Goal: Task Accomplishment & Management: Manage account settings

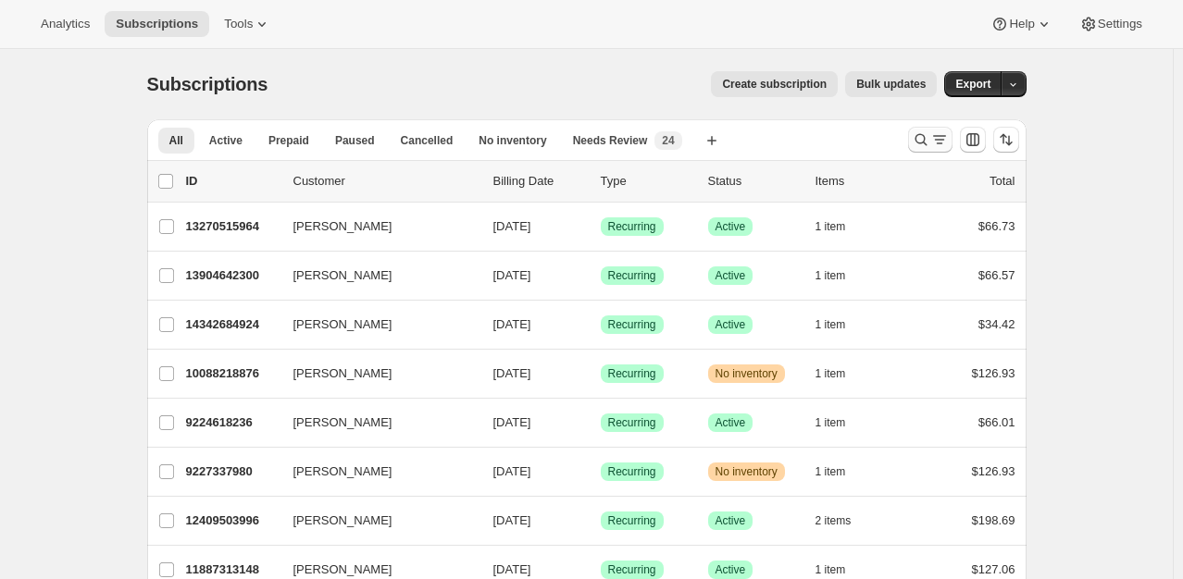
click at [924, 147] on icon "Search and filter results" at bounding box center [921, 139] width 19 height 19
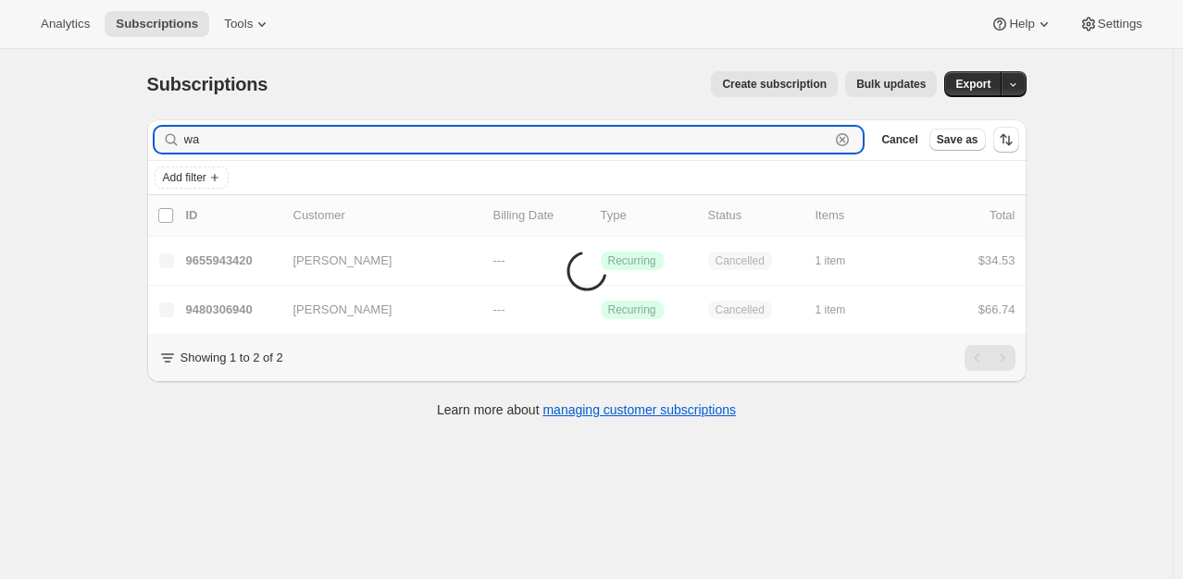
type input "w"
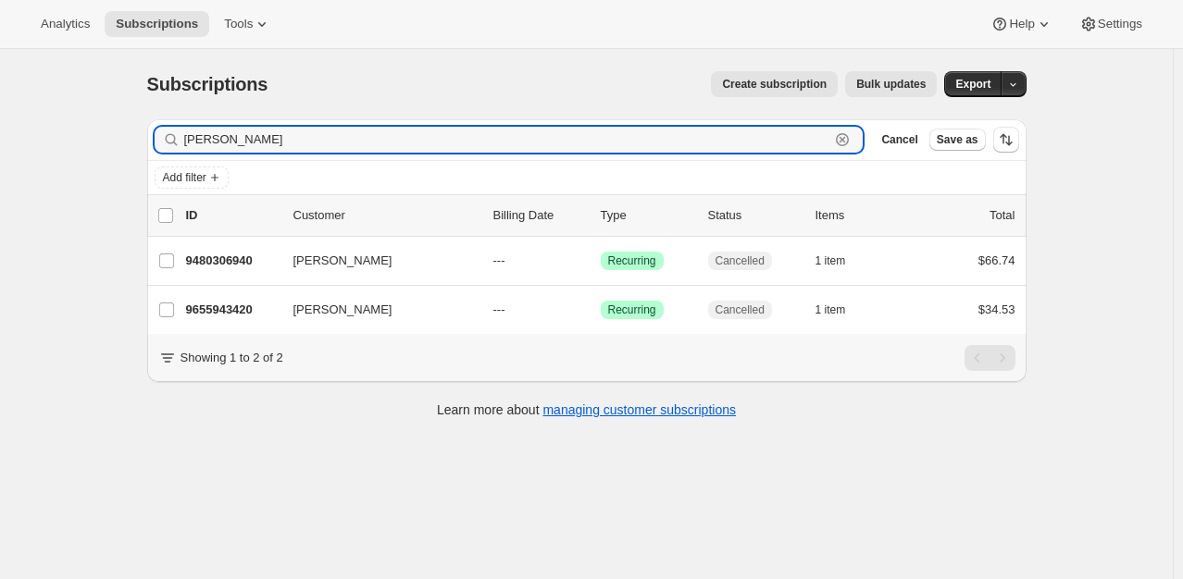
type input "[PERSON_NAME]"
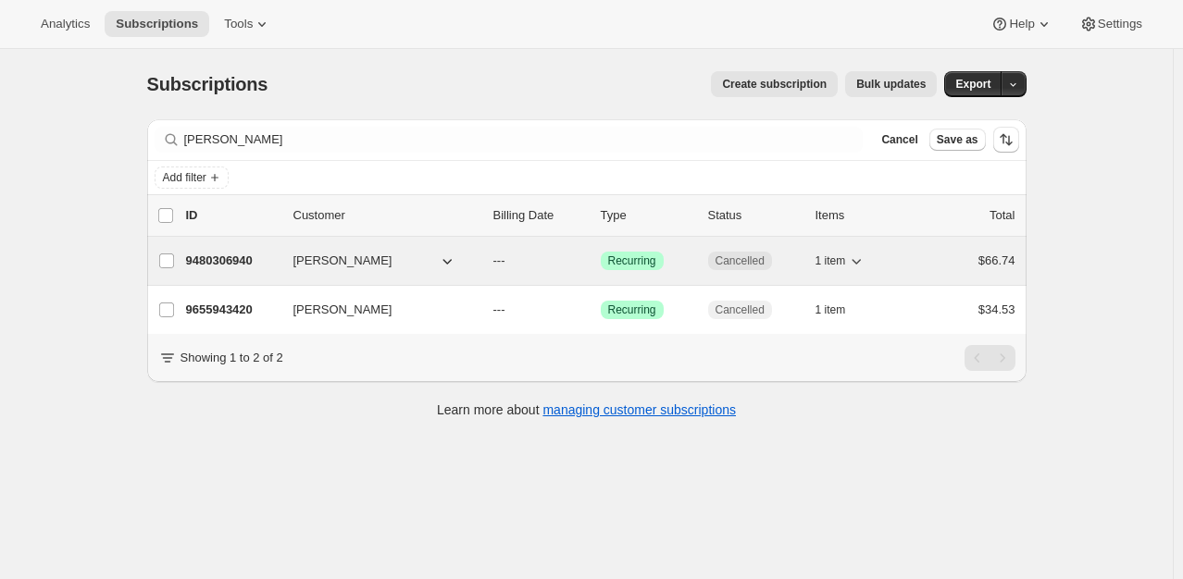
click at [232, 254] on p "9480306940" at bounding box center [232, 261] width 93 height 19
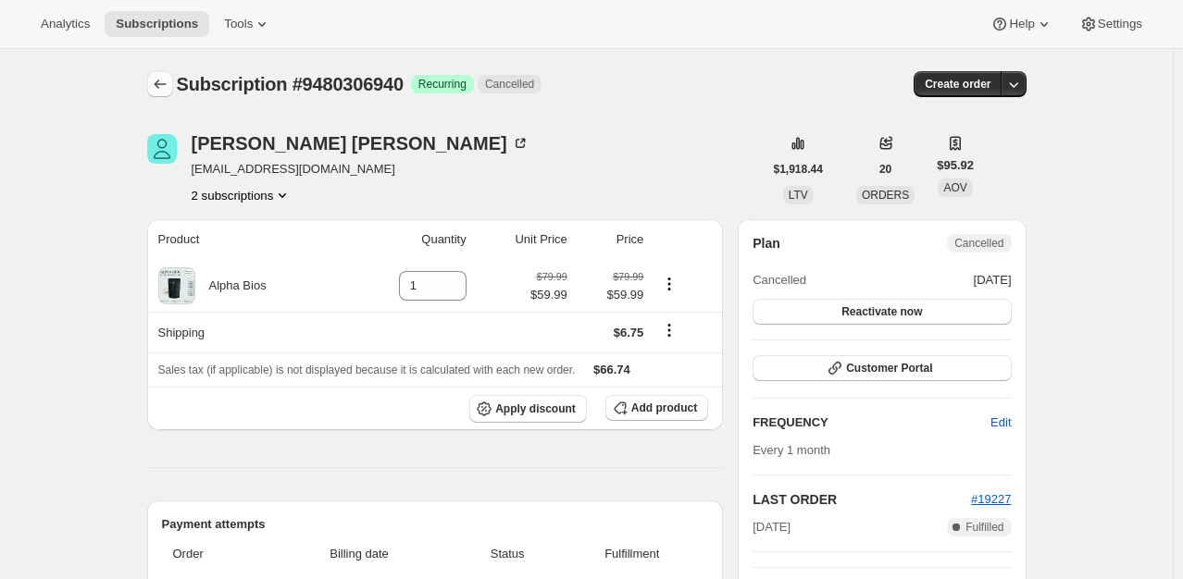
click at [168, 81] on icon "Subscriptions" at bounding box center [160, 84] width 19 height 19
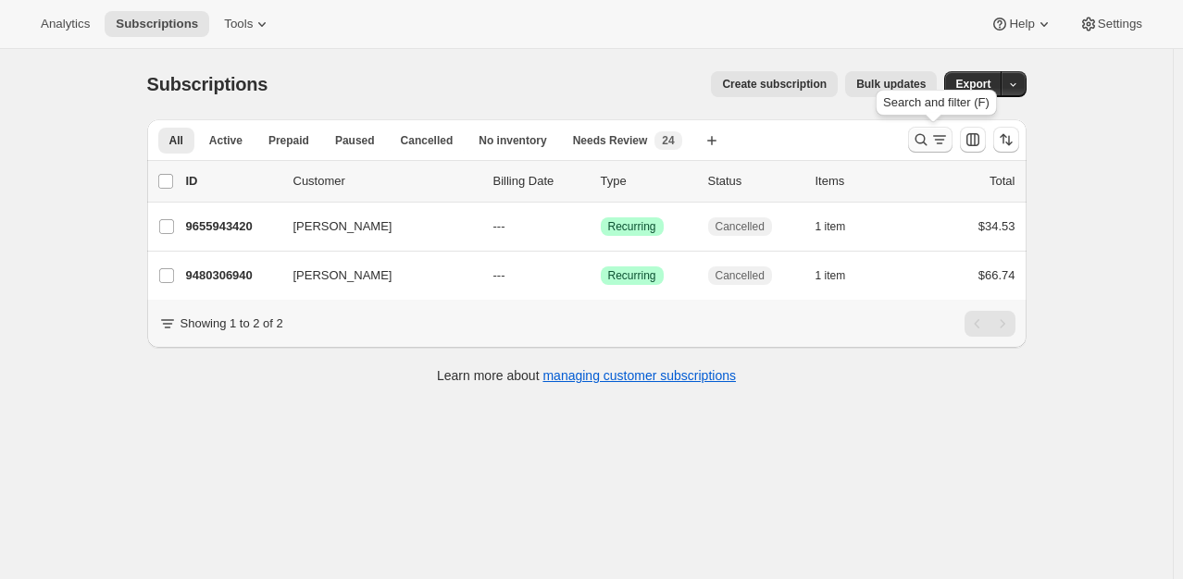
click at [934, 143] on icon "Search and filter results" at bounding box center [939, 139] width 19 height 19
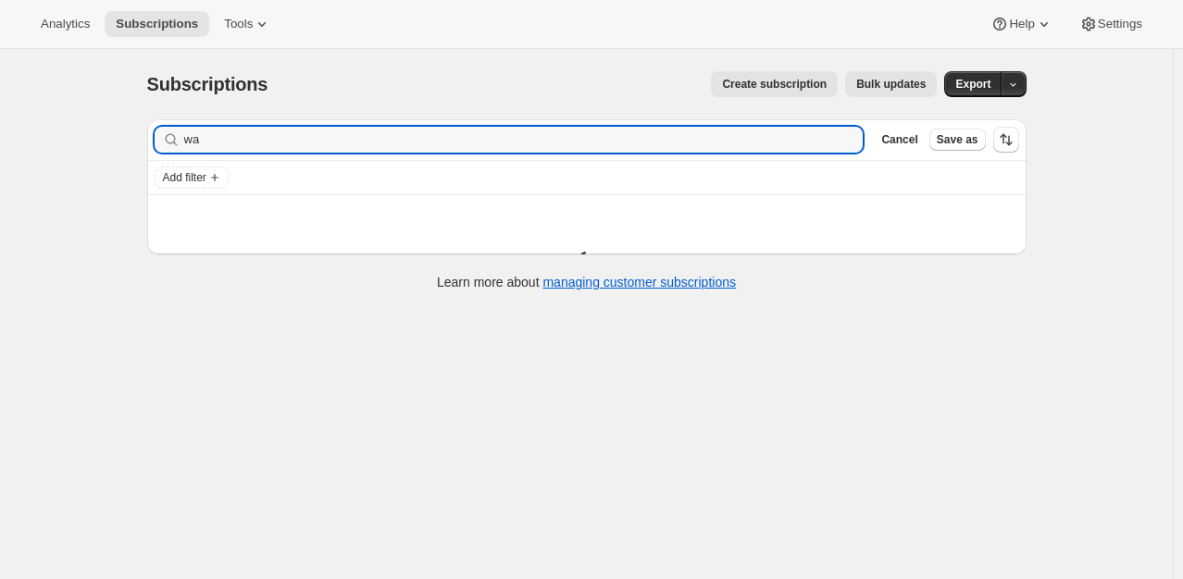
type input "w"
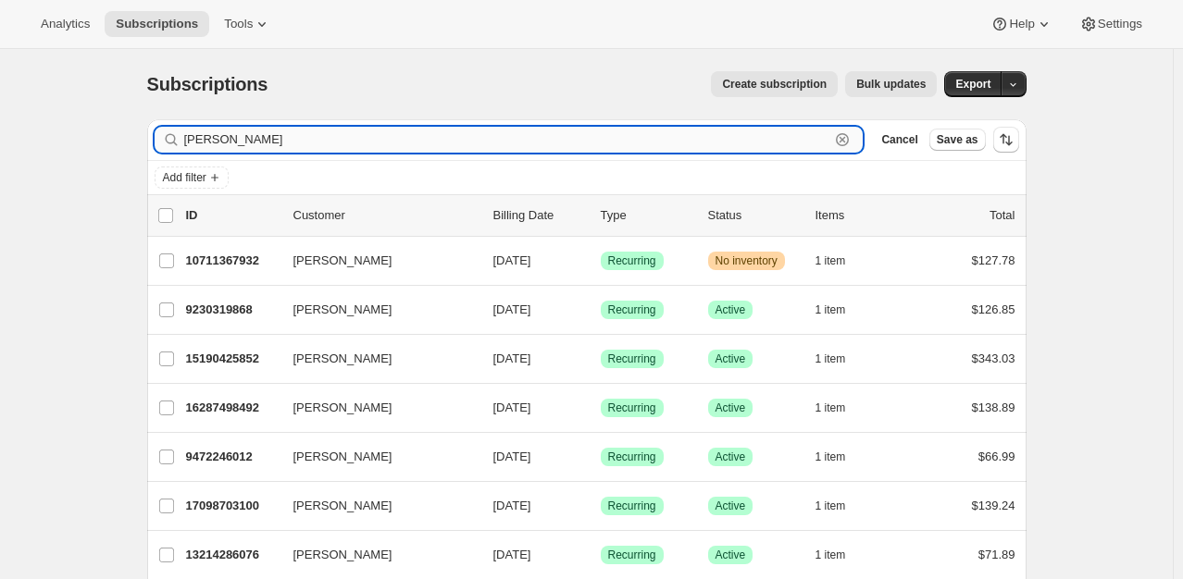
click at [307, 137] on input "[PERSON_NAME]" at bounding box center [507, 140] width 646 height 26
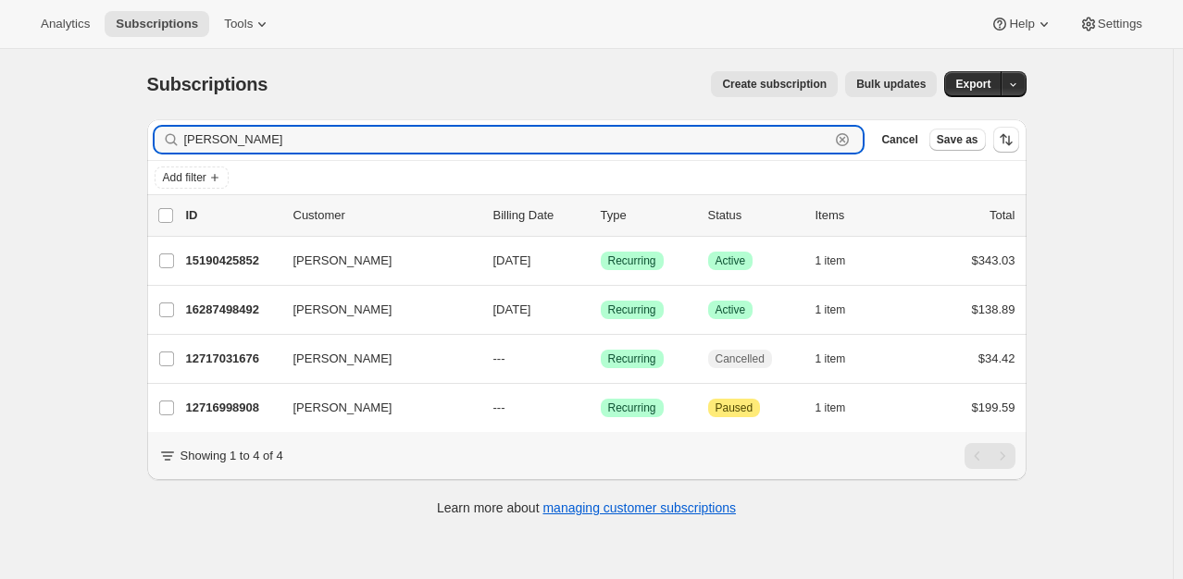
type input "[PERSON_NAME]"
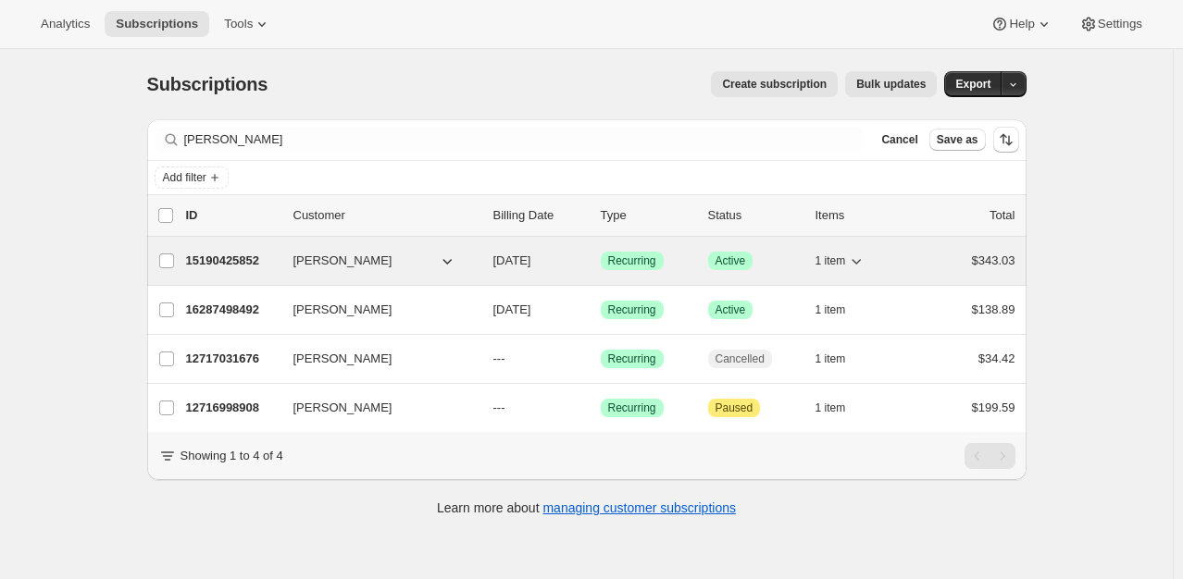
click at [226, 268] on p "15190425852" at bounding box center [232, 261] width 93 height 19
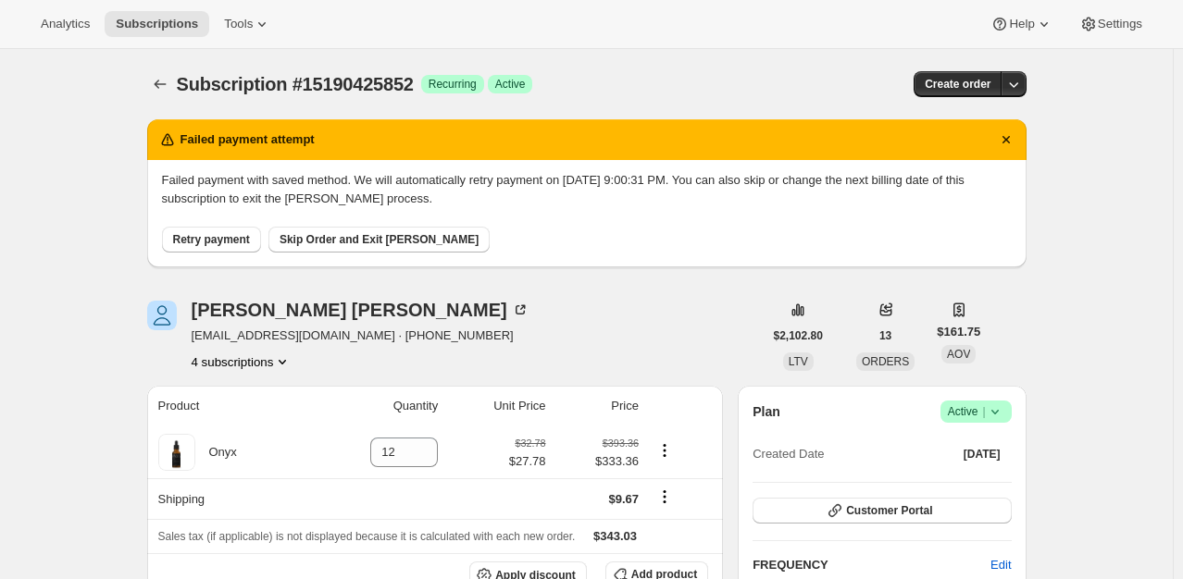
click at [996, 406] on icon at bounding box center [995, 412] width 19 height 19
click at [1018, 475] on span "Cancel subscription" at bounding box center [981, 479] width 105 height 14
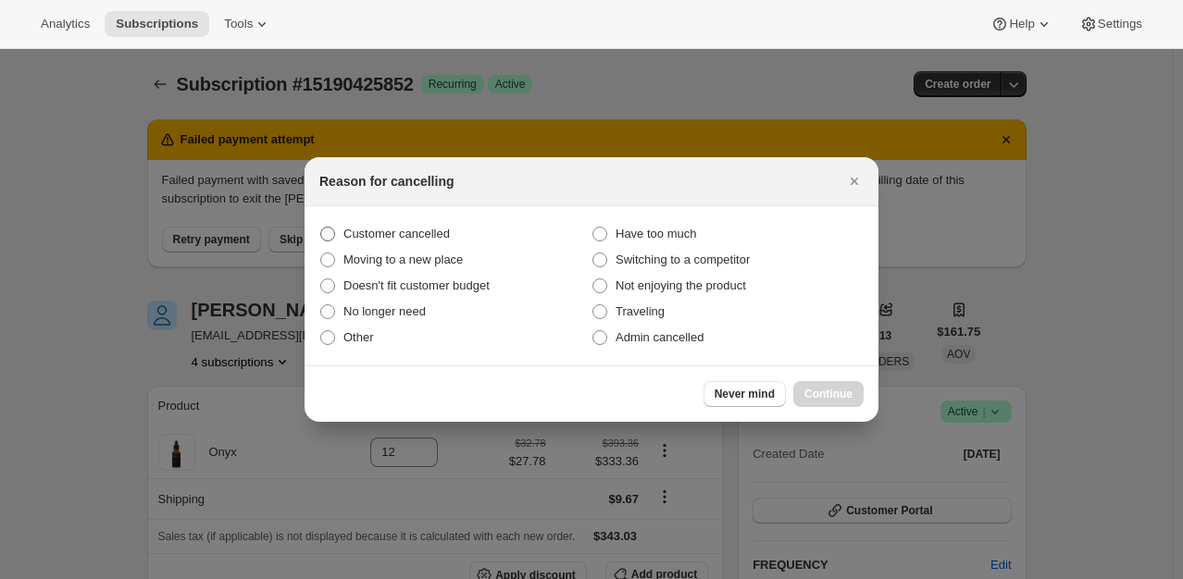
click at [431, 239] on span "Customer cancelled" at bounding box center [396, 234] width 106 height 14
click at [321, 228] on input "Customer cancelled" at bounding box center [320, 227] width 1 height 1
radio input "true"
drag, startPoint x: 607, startPoint y: 337, endPoint x: 713, endPoint y: 349, distance: 107.1
click at [606, 337] on span ":rvm:" at bounding box center [599, 337] width 17 height 17
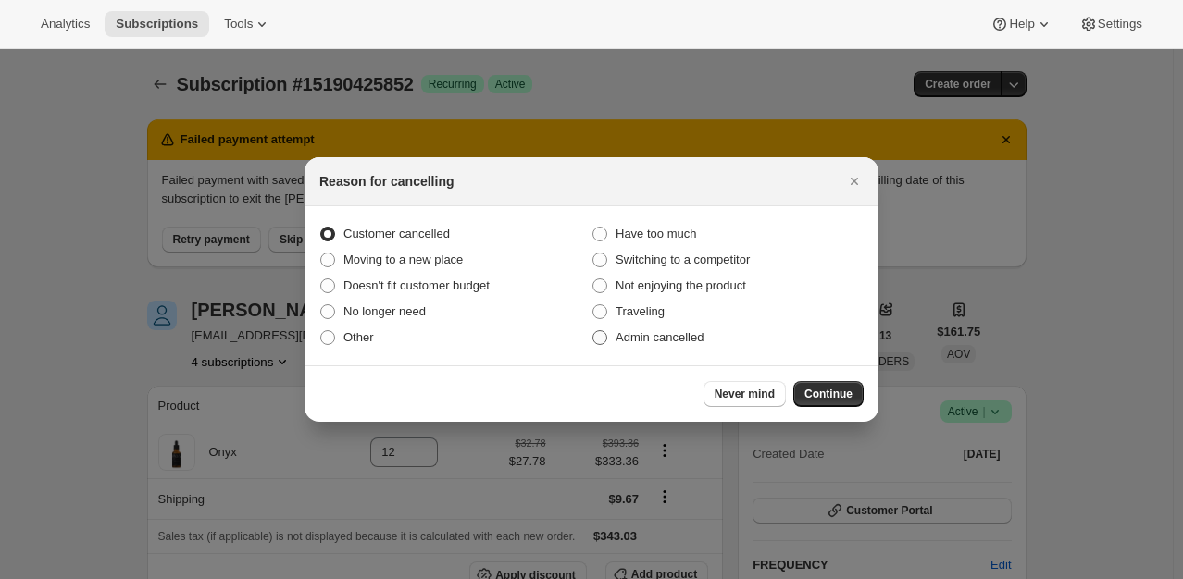
click at [593, 331] on input "Admin cancelled" at bounding box center [592, 330] width 1 height 1
radio input "true"
radio input "false"
drag, startPoint x: 827, startPoint y: 391, endPoint x: 782, endPoint y: 381, distance: 46.3
click at [825, 391] on span "Continue" at bounding box center [828, 394] width 48 height 15
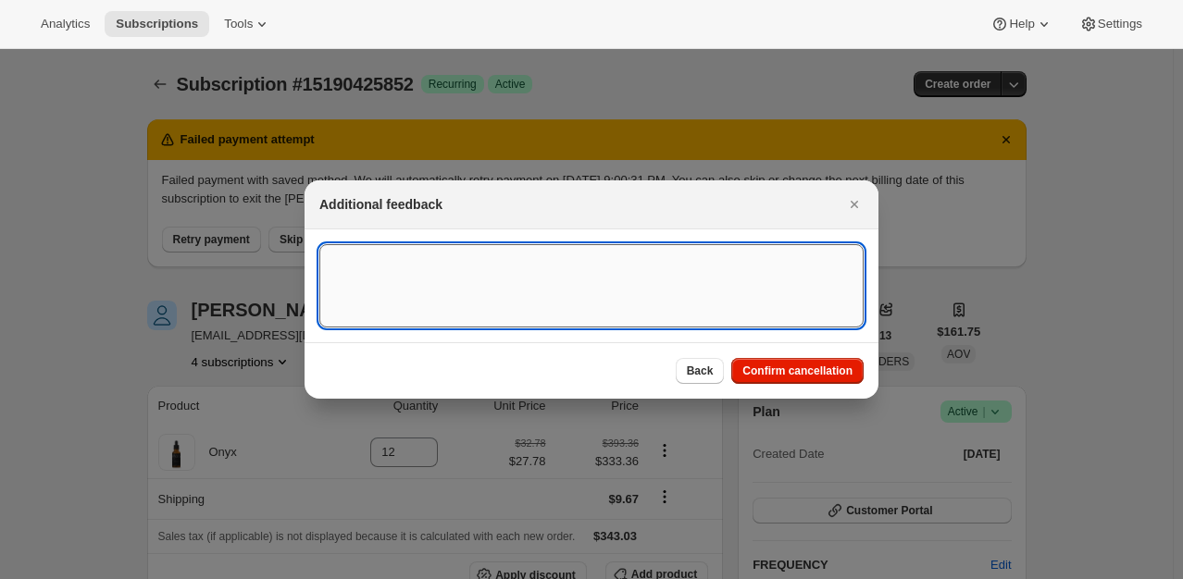
click at [412, 291] on textarea ":rvm:" at bounding box center [591, 285] width 544 height 83
drag, startPoint x: 485, startPoint y: 252, endPoint x: 494, endPoint y: 268, distance: 19.1
click at [487, 257] on textarea "CC cannot be upgraded" at bounding box center [591, 285] width 544 height 83
type textarea "CC cannot be upgraded needed to cancel BH"
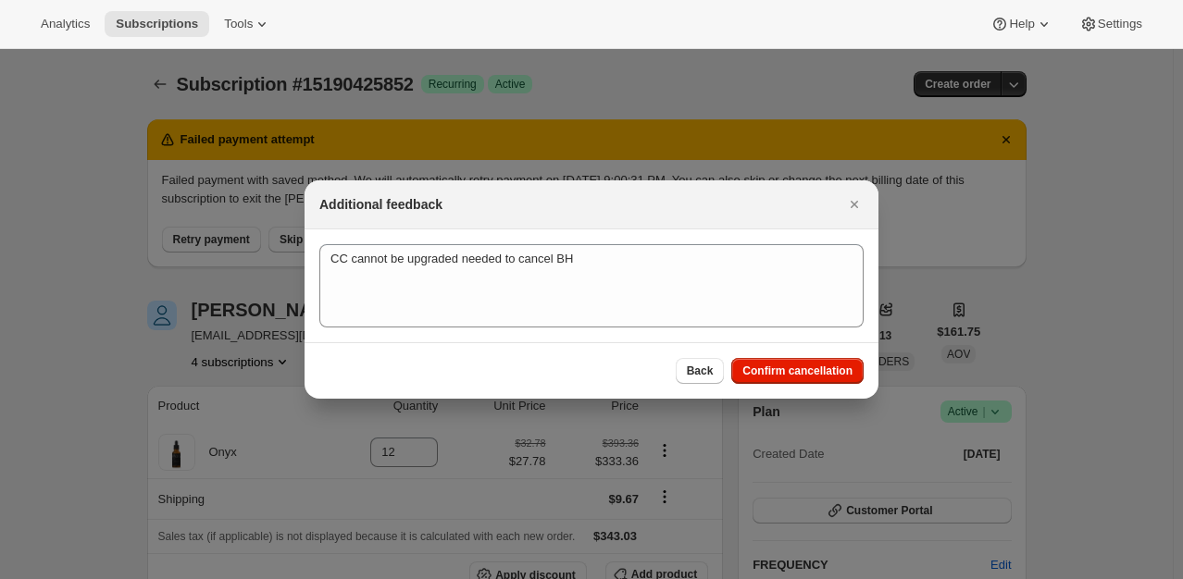
click at [819, 354] on div "Back Confirm cancellation" at bounding box center [591, 370] width 574 height 56
click at [822, 373] on span "Confirm cancellation" at bounding box center [797, 371] width 110 height 15
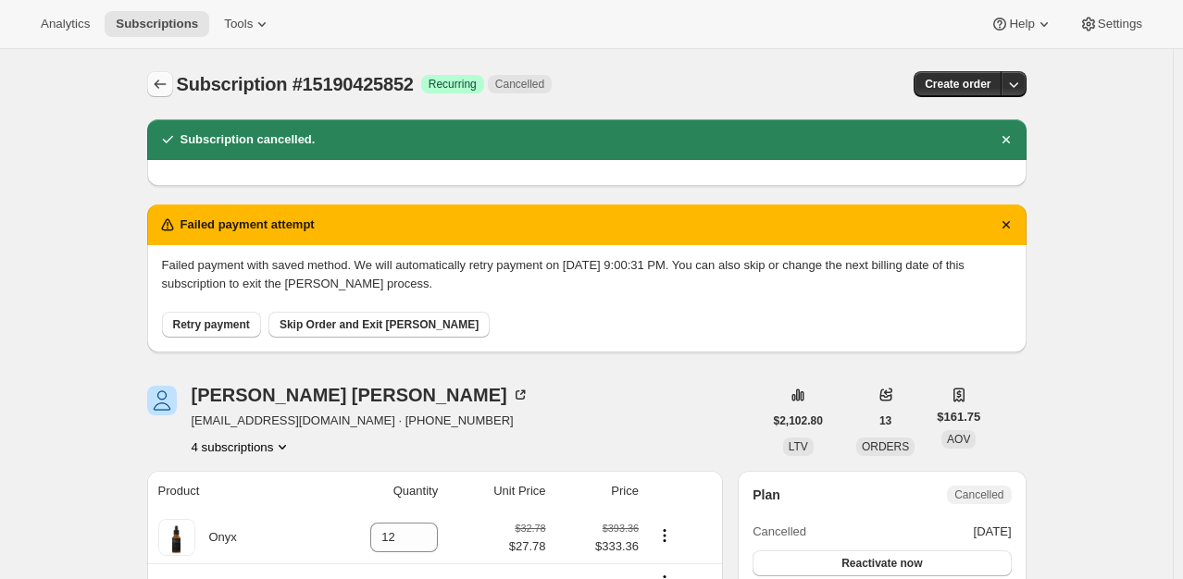
click at [159, 91] on icon "Subscriptions" at bounding box center [160, 84] width 19 height 19
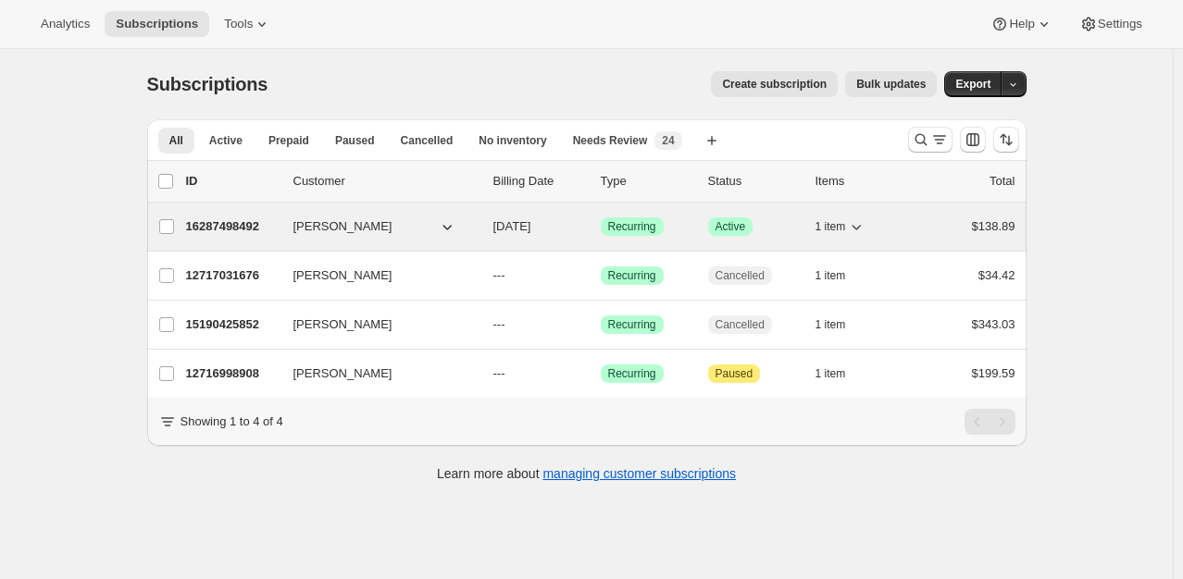
click at [233, 220] on p "16287498492" at bounding box center [232, 226] width 93 height 19
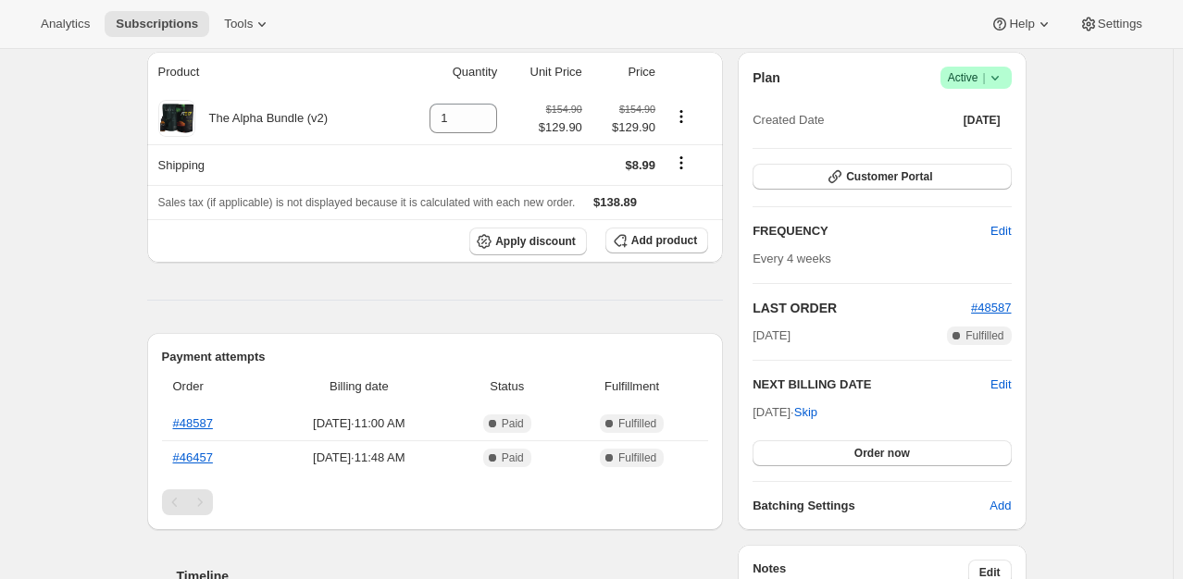
scroll to position [93, 0]
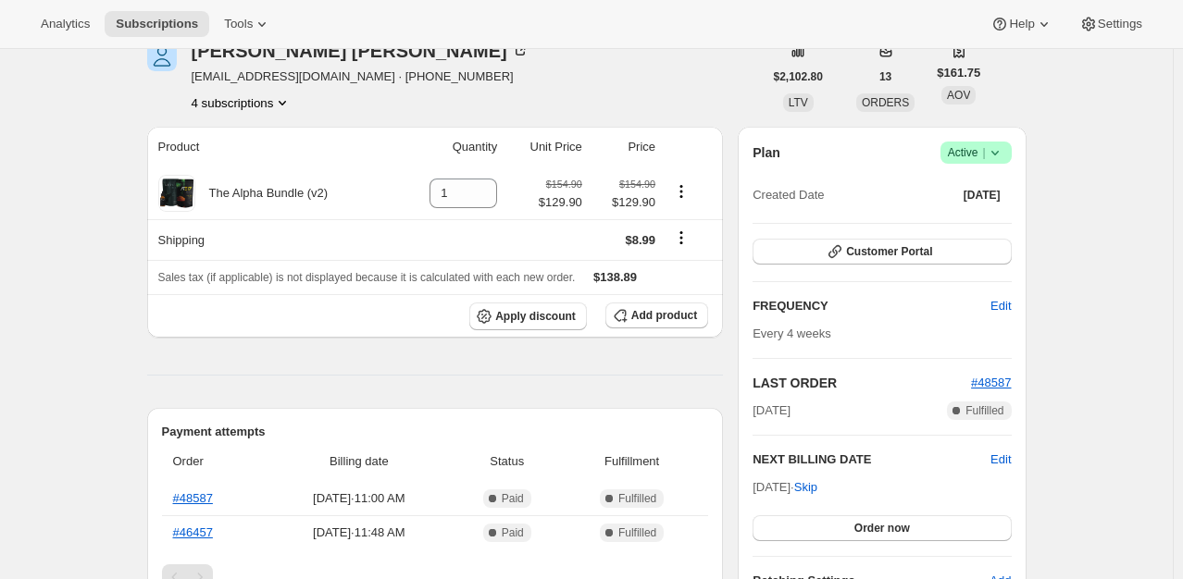
click at [606, 86] on div "[PERSON_NAME] [EMAIL_ADDRESS][DOMAIN_NAME] · [PHONE_NUMBER] 4 subscriptions" at bounding box center [454, 77] width 615 height 70
click at [985, 155] on span "|" at bounding box center [983, 152] width 3 height 15
click at [1016, 224] on span "Cancel subscription" at bounding box center [981, 220] width 105 height 14
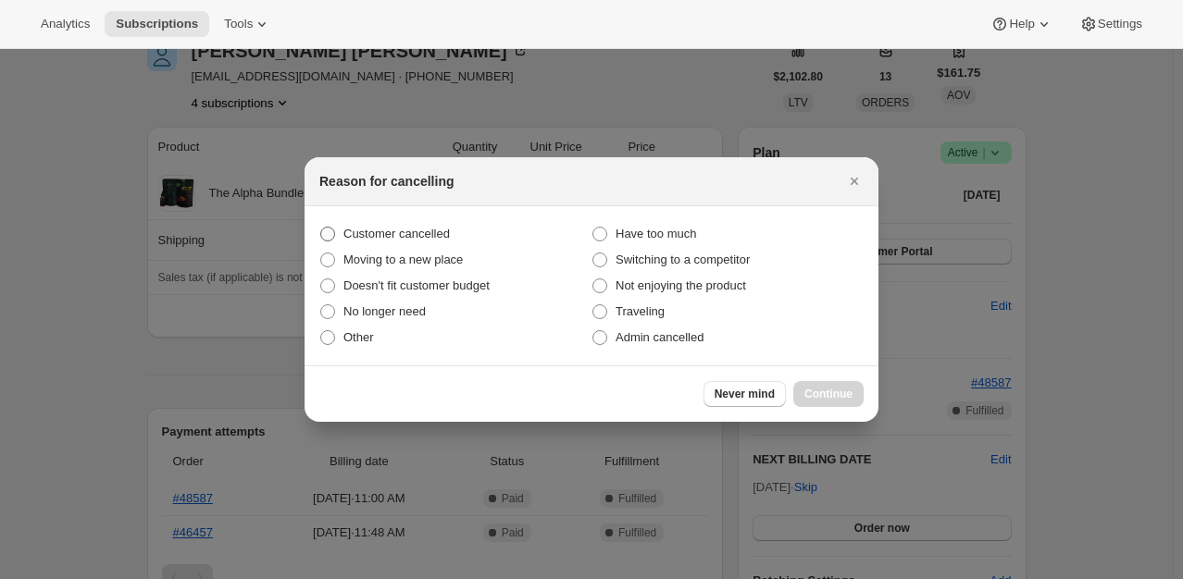
click at [332, 231] on span ":r16s:" at bounding box center [327, 234] width 15 height 15
click at [321, 228] on input "Customer cancelled" at bounding box center [320, 227] width 1 height 1
radio input "true"
click at [856, 392] on button "Continue" at bounding box center [828, 394] width 70 height 26
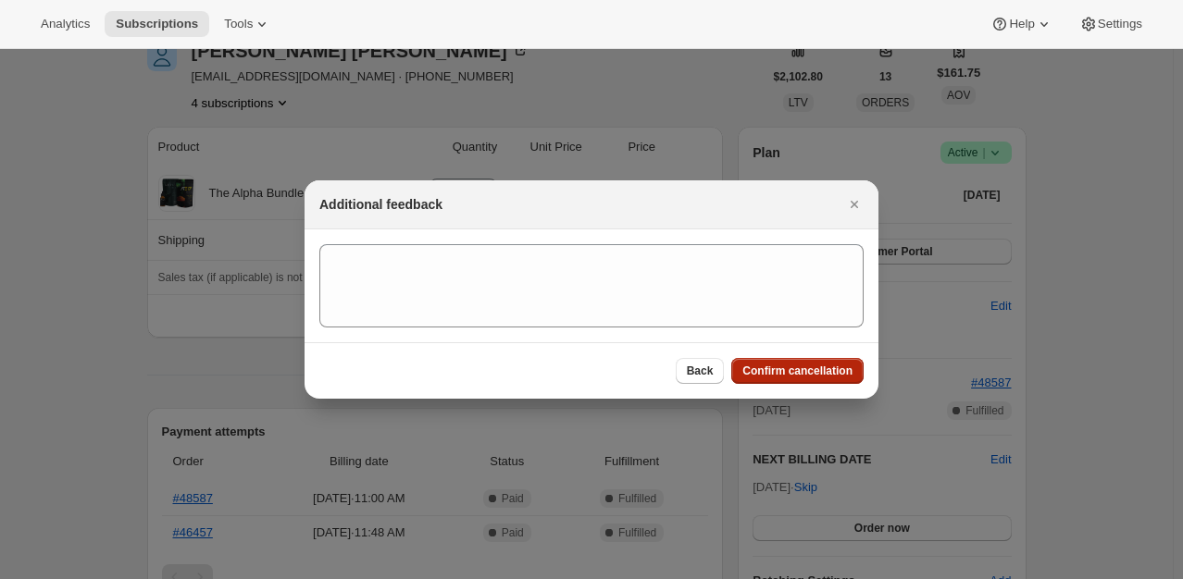
click at [788, 383] on button "Confirm cancellation" at bounding box center [797, 371] width 132 height 26
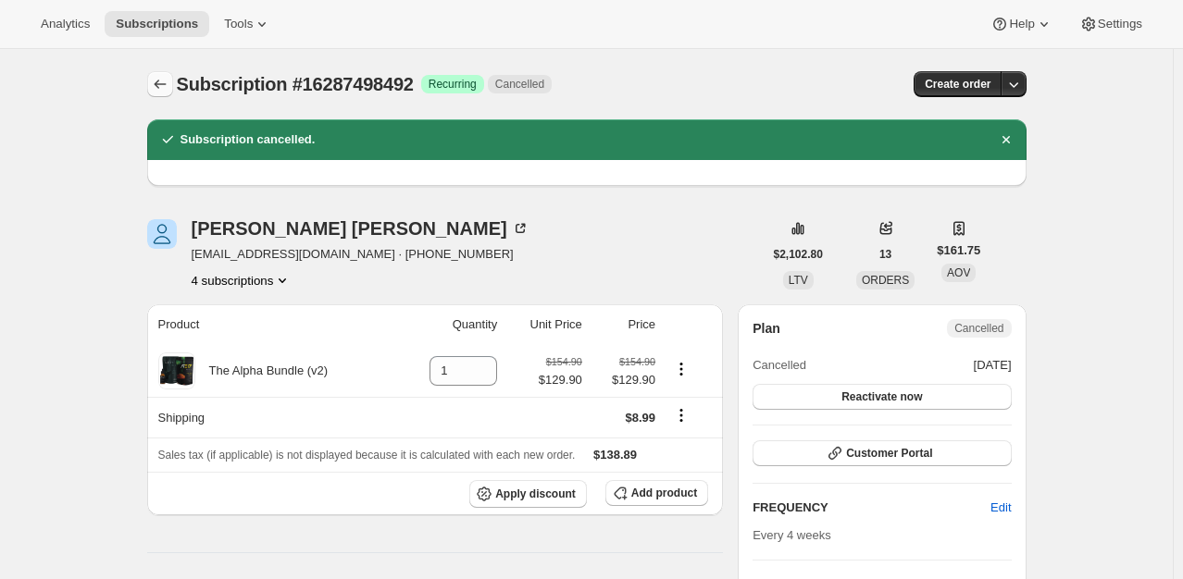
click at [158, 83] on icon "Subscriptions" at bounding box center [160, 84] width 19 height 19
